Goal: Check status: Check status

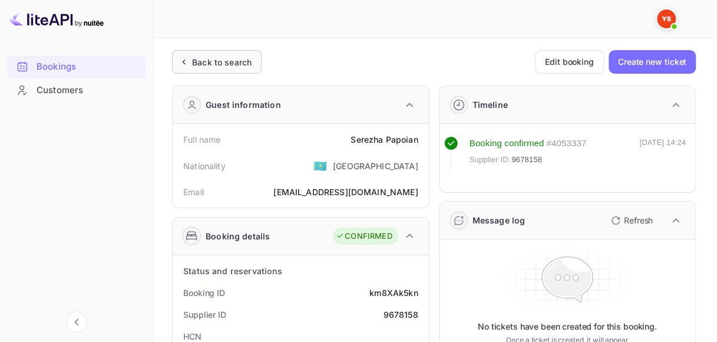
click at [224, 67] on div "Back to search" at bounding box center [217, 62] width 90 height 24
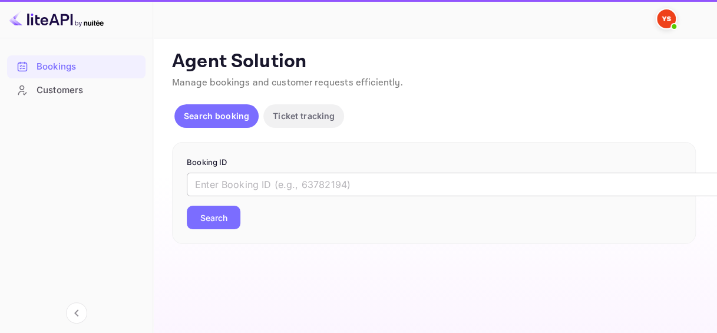
click at [253, 179] on input "text" at bounding box center [481, 185] width 589 height 24
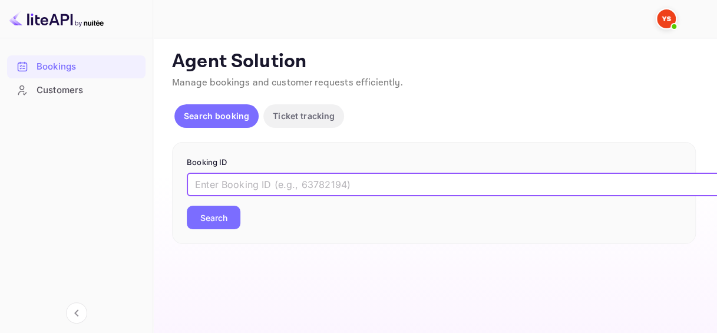
paste input "8424535"
type input "8424535"
click at [224, 223] on button "Search" at bounding box center [214, 218] width 54 height 24
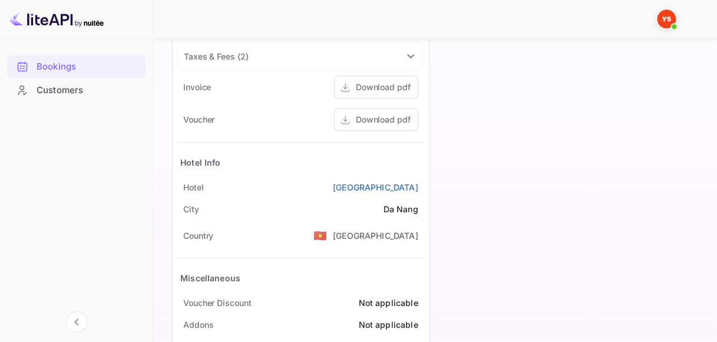
scroll to position [576, 0]
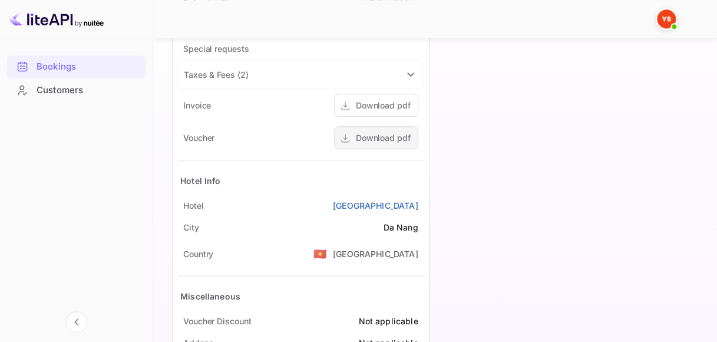
click at [379, 140] on div "Download pdf" at bounding box center [383, 137] width 55 height 12
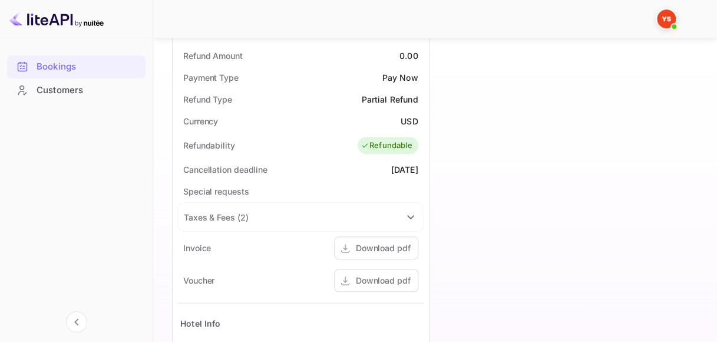
scroll to position [517, 0]
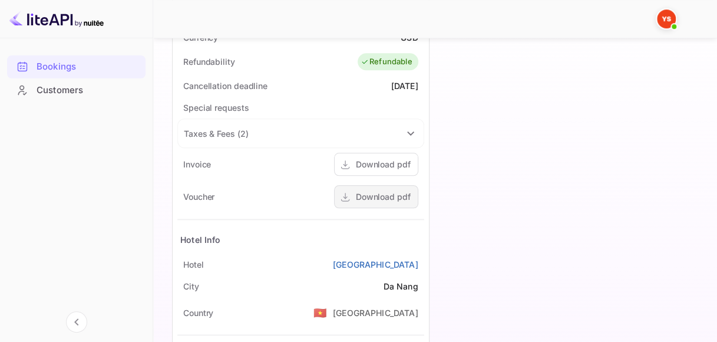
click at [376, 201] on div "Download pdf" at bounding box center [376, 196] width 84 height 23
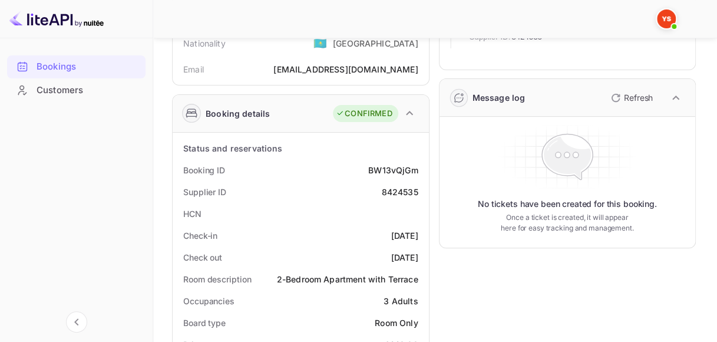
scroll to position [45, 0]
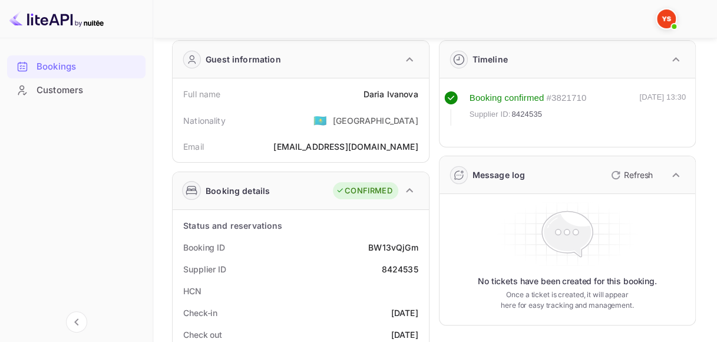
click at [390, 242] on div "BW13vQjGm" at bounding box center [392, 247] width 49 height 12
copy div "BW13vQjGm"
click at [404, 266] on div "8424535" at bounding box center [399, 269] width 37 height 12
click at [403, 265] on div "8424535" at bounding box center [399, 269] width 37 height 12
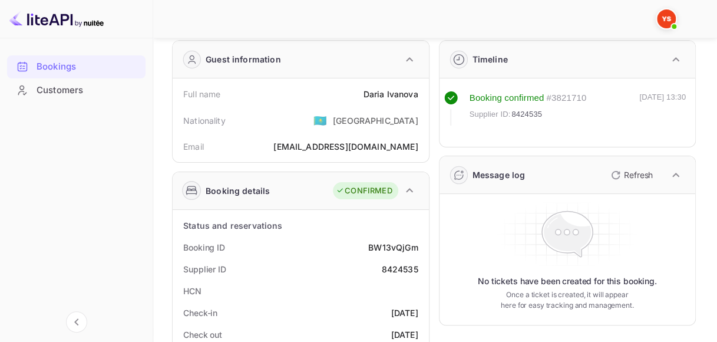
click at [422, 268] on div "Supplier ID 8424535" at bounding box center [300, 269] width 247 height 22
click at [411, 265] on div "8424535" at bounding box center [399, 269] width 37 height 12
copy div "8424535"
drag, startPoint x: 364, startPoint y: 93, endPoint x: 424, endPoint y: 91, distance: 59.5
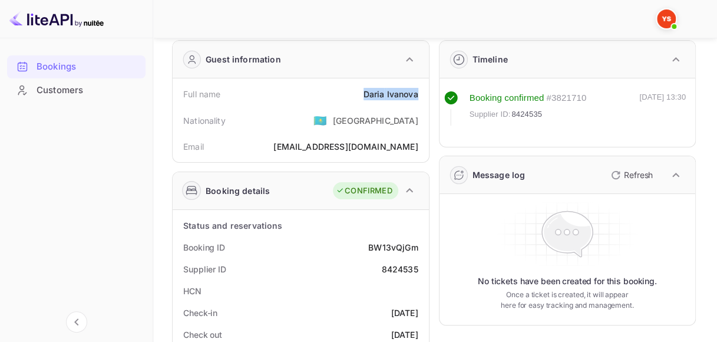
click at [424, 91] on div "Full name [PERSON_NAME]" at bounding box center [300, 94] width 247 height 22
copy div "[PERSON_NAME]"
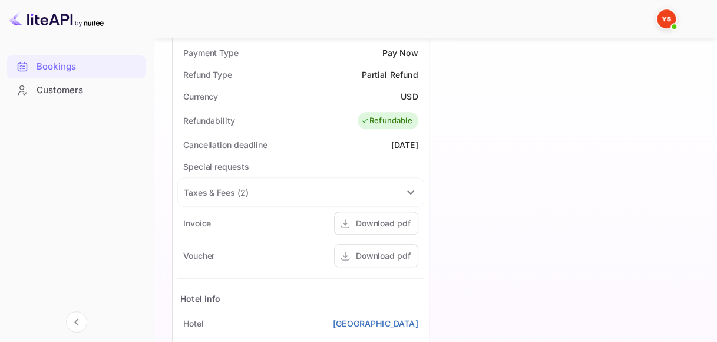
scroll to position [517, 0]
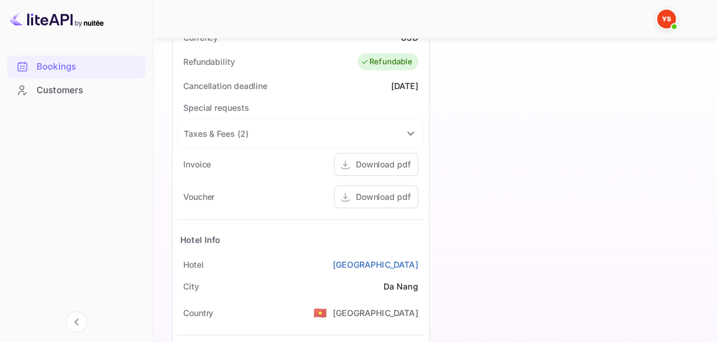
drag, startPoint x: 345, startPoint y: 263, endPoint x: 427, endPoint y: 262, distance: 81.9
click at [427, 262] on div "Status and reservations Booking ID BW13vQjGm Supplier ID 8424535 HCN Check-in […" at bounding box center [301, 88] width 256 height 700
copy link "[GEOGRAPHIC_DATA]"
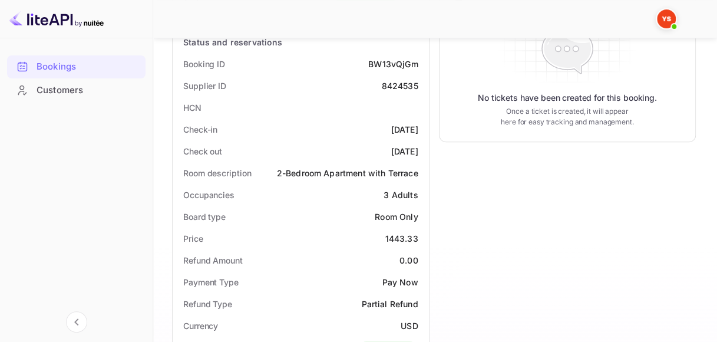
scroll to position [163, 0]
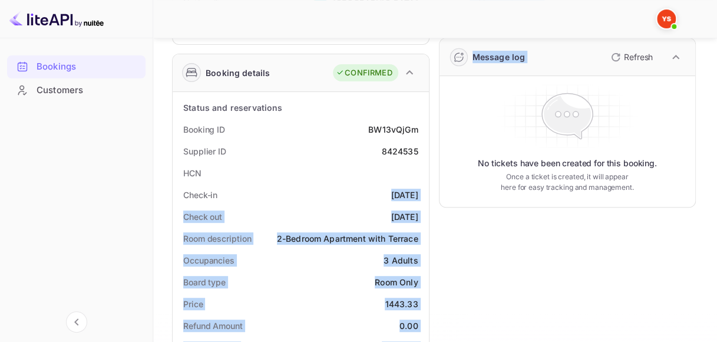
drag, startPoint x: 370, startPoint y: 193, endPoint x: 439, endPoint y: 194, distance: 69.5
drag, startPoint x: 395, startPoint y: 190, endPoint x: 378, endPoint y: 192, distance: 17.2
click at [395, 190] on div "[DATE]" at bounding box center [404, 195] width 27 height 12
click at [366, 192] on div "Check-in [DATE]" at bounding box center [300, 195] width 247 height 22
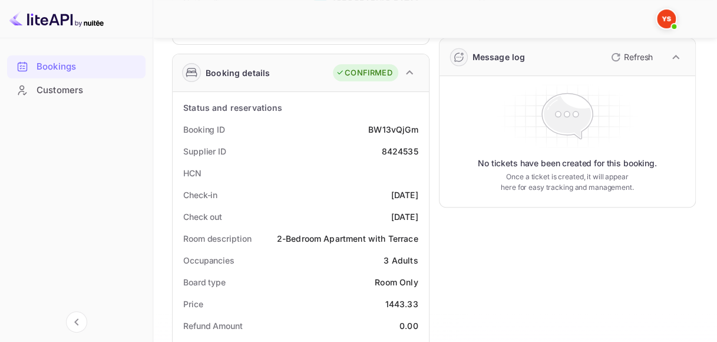
drag, startPoint x: 368, startPoint y: 193, endPoint x: 418, endPoint y: 192, distance: 50.7
click at [418, 192] on div "Check-in [DATE]" at bounding box center [300, 195] width 247 height 22
copy div "[DATE]"
drag, startPoint x: 368, startPoint y: 214, endPoint x: 419, endPoint y: 214, distance: 51.3
click at [420, 215] on div "Check out [DATE]" at bounding box center [300, 217] width 247 height 22
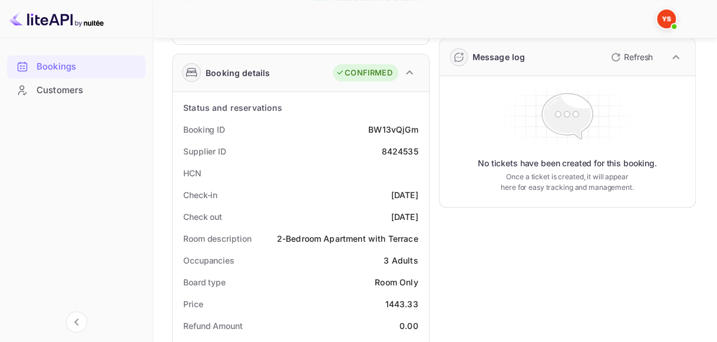
copy div "[DATE]"
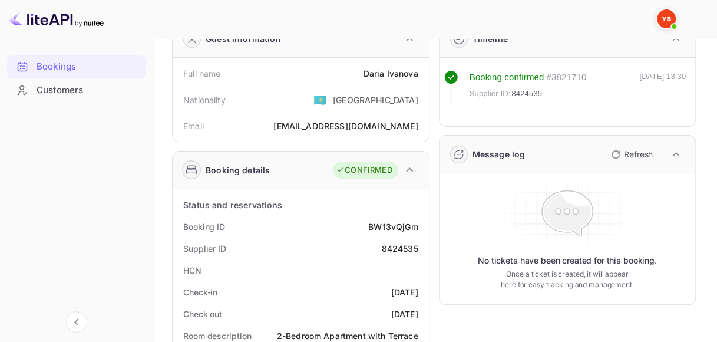
scroll to position [0, 0]
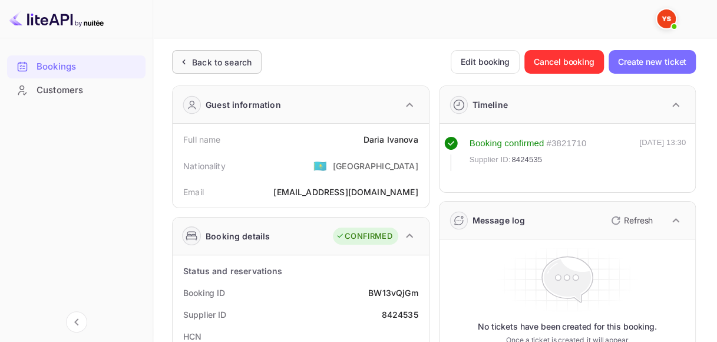
click at [224, 66] on div "Back to search" at bounding box center [222, 62] width 60 height 12
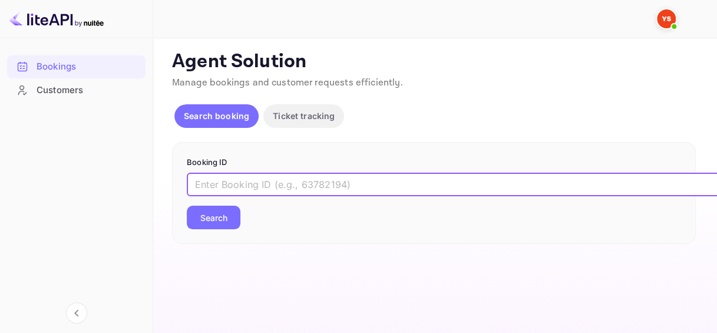
click at [234, 177] on input "text" at bounding box center [481, 185] width 589 height 24
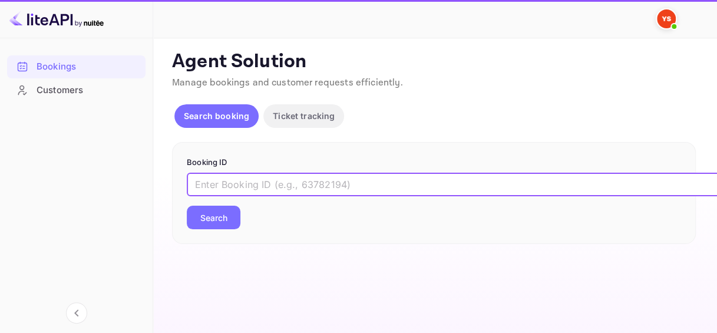
paste input "9485914"
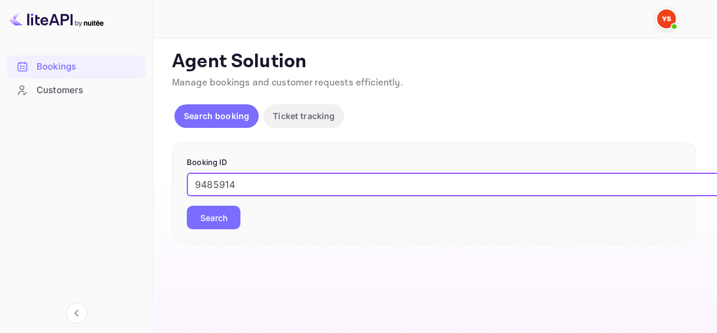
type input "9485914"
click at [222, 223] on button "Search" at bounding box center [214, 218] width 54 height 24
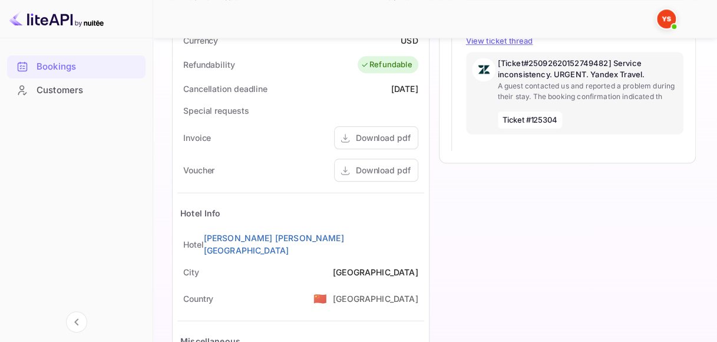
scroll to position [530, 0]
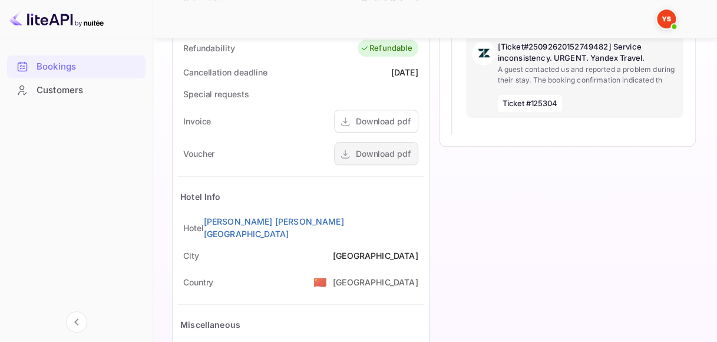
click at [404, 156] on div "Download pdf" at bounding box center [383, 153] width 55 height 12
click at [363, 147] on div "Download pdf" at bounding box center [383, 153] width 55 height 12
click at [391, 155] on div "Download pdf" at bounding box center [383, 153] width 55 height 12
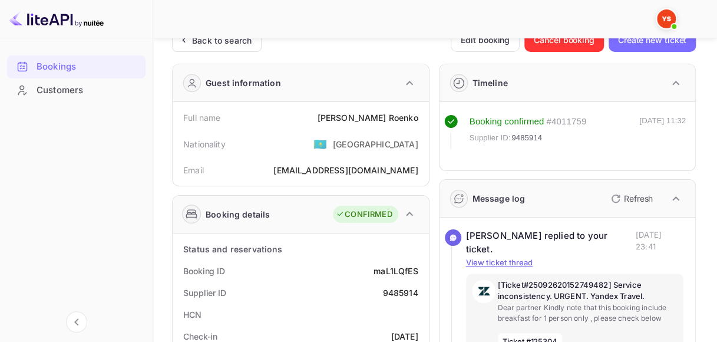
scroll to position [0, 0]
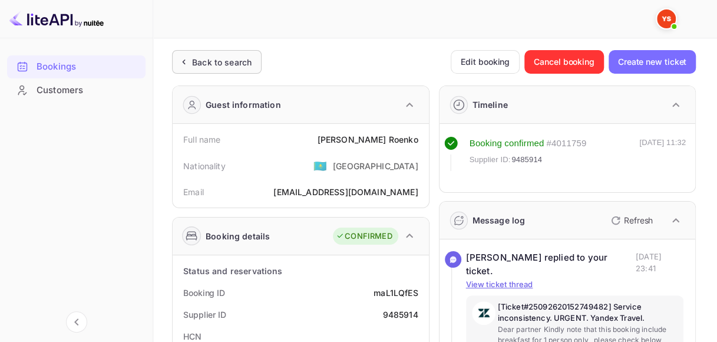
click at [234, 61] on div "Back to search" at bounding box center [222, 62] width 60 height 12
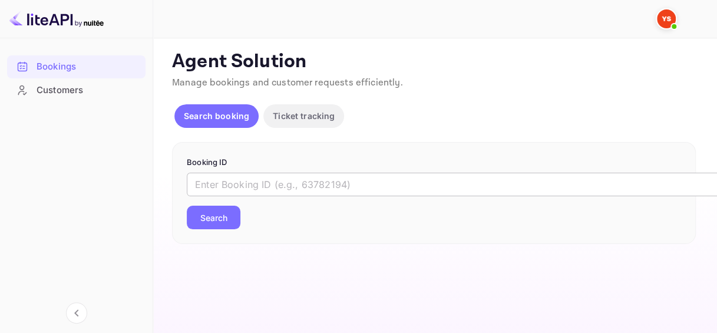
click at [296, 184] on input "text" at bounding box center [481, 185] width 589 height 24
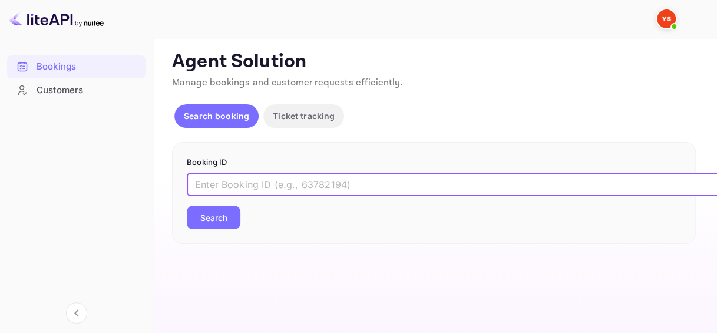
paste input "8885184"
type input "8885184"
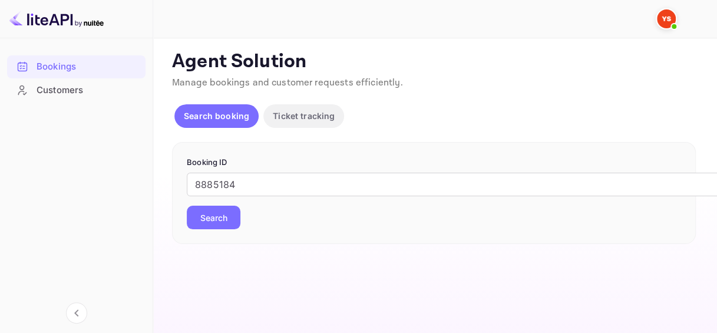
click at [222, 220] on button "Search" at bounding box center [214, 218] width 54 height 24
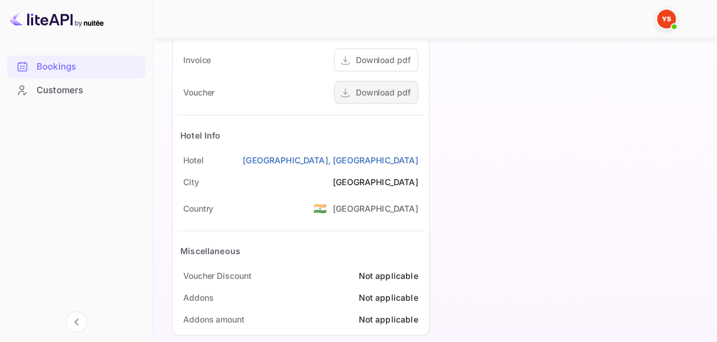
scroll to position [591, 0]
click at [382, 95] on div "Download pdf" at bounding box center [383, 92] width 55 height 12
